Goal: Task Accomplishment & Management: Complete application form

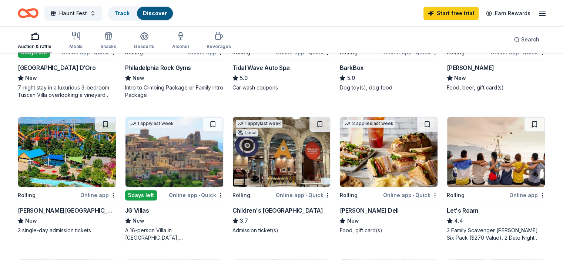
scroll to position [333, 0]
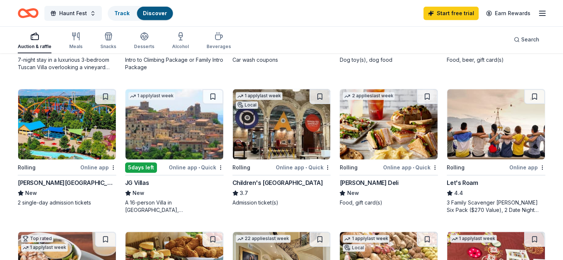
click at [80, 156] on img at bounding box center [67, 124] width 98 height 70
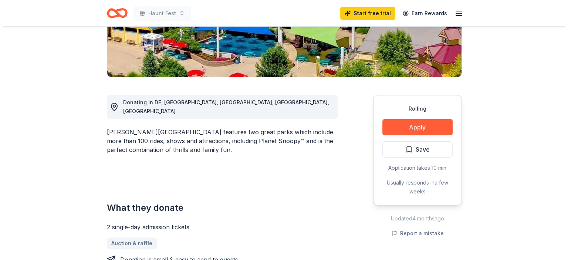
scroll to position [148, 0]
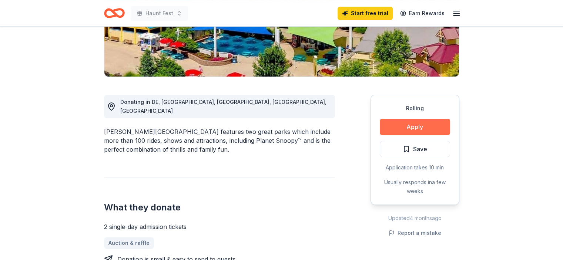
click at [426, 127] on button "Apply" at bounding box center [415, 127] width 70 height 16
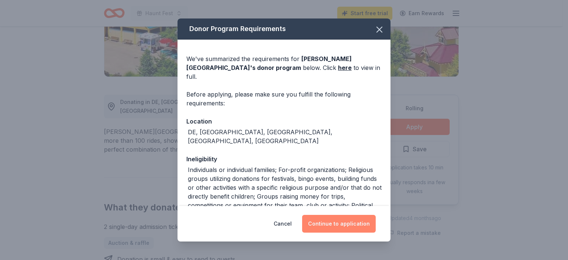
click at [351, 225] on button "Continue to application" at bounding box center [339, 224] width 74 height 18
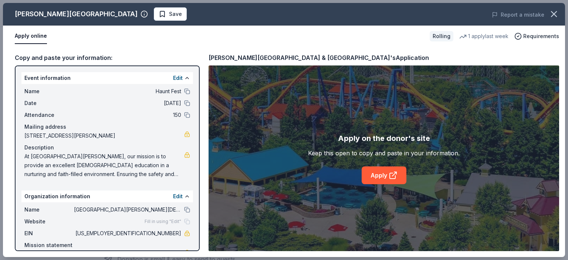
scroll to position [34, 0]
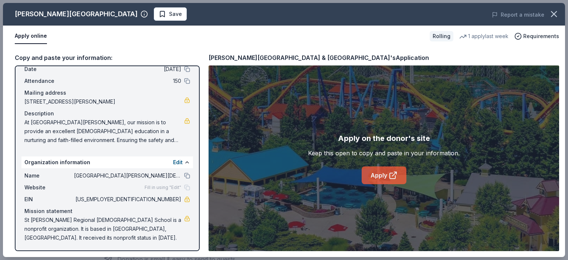
click at [383, 176] on link "Apply" at bounding box center [384, 176] width 45 height 18
